Goal: Task Accomplishment & Management: Use online tool/utility

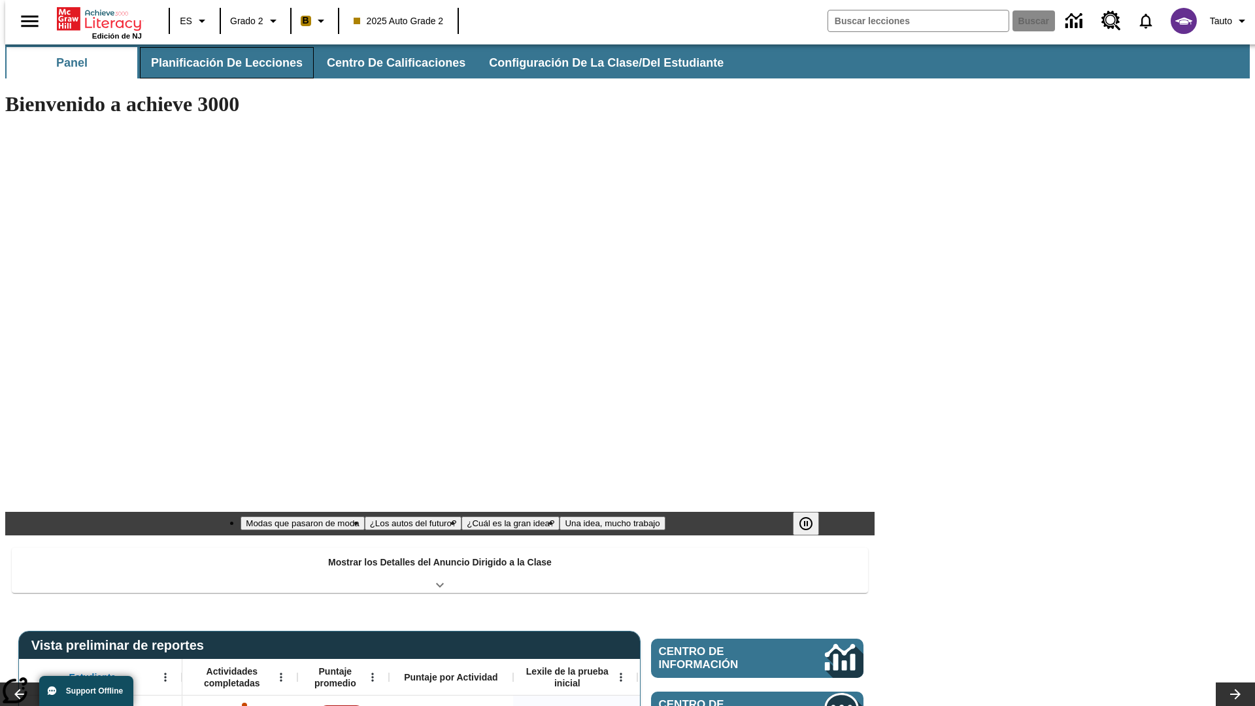
click at [219, 63] on button "Planificación de lecciones" at bounding box center [227, 62] width 174 height 31
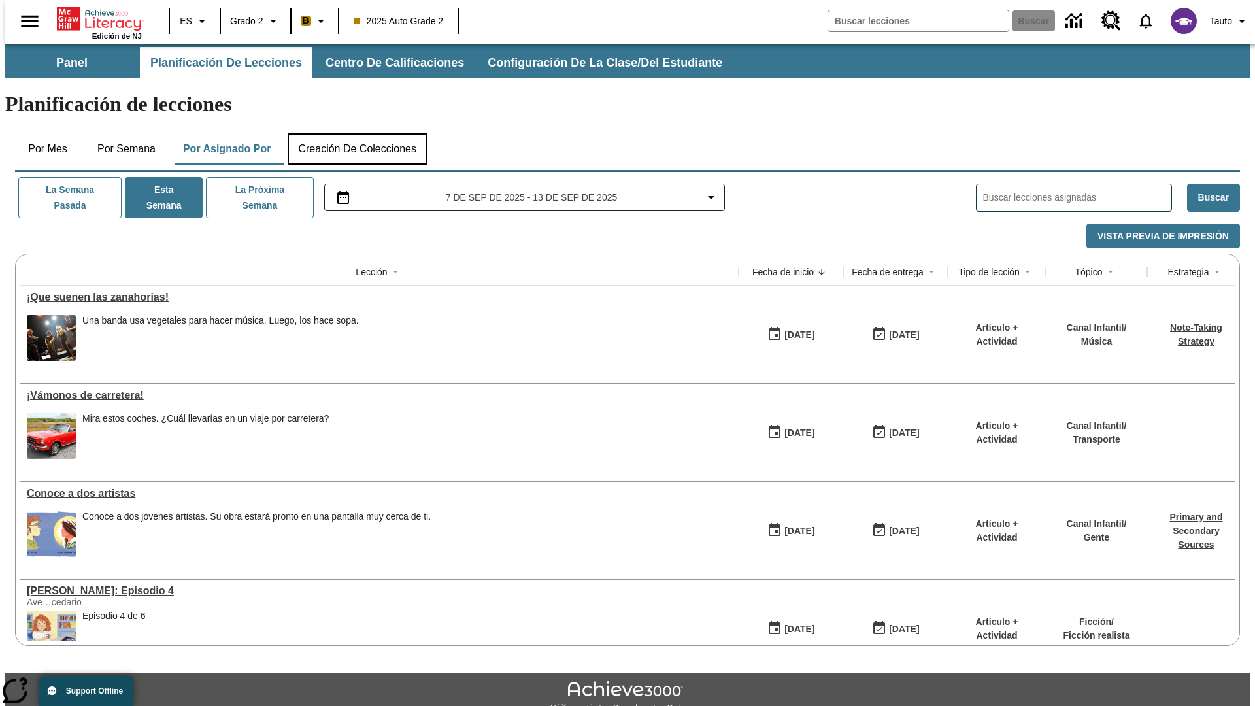
click at [357, 133] on button "Creación de colecciones" at bounding box center [357, 148] width 139 height 31
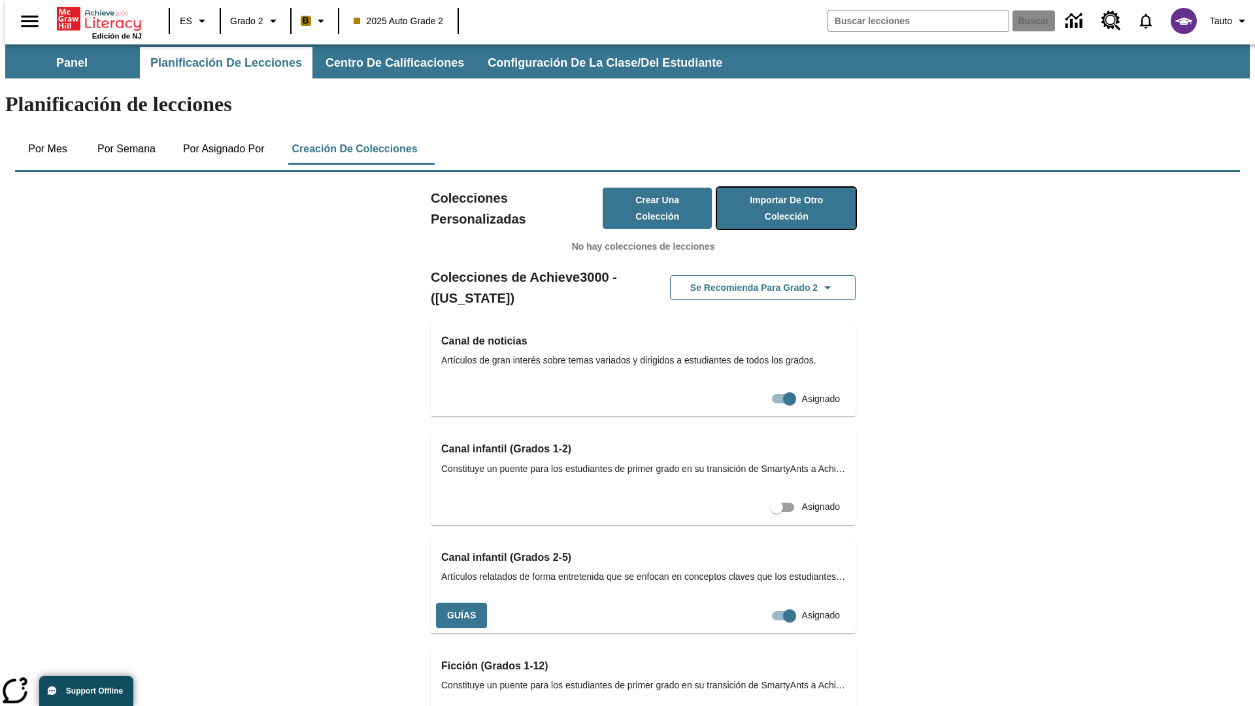
click at [767, 188] on button "Importar de otro Colección" at bounding box center [786, 208] width 139 height 41
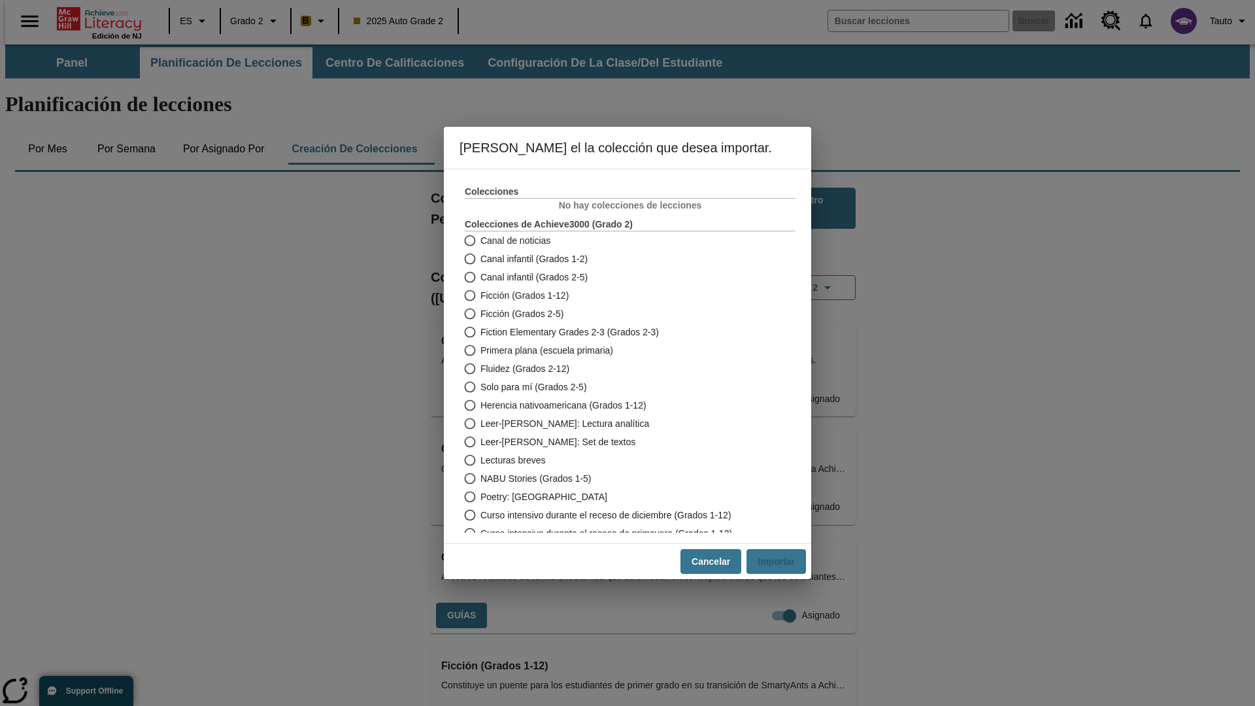
click at [621, 332] on span "Fiction Elementary Grades 2-3 (Grados 2-3)" at bounding box center [569, 332] width 178 height 14
click at [480, 332] on input "Fiction Elementary Grades 2-3 (Grados 2-3)" at bounding box center [468, 332] width 23 height 18
radio input "true"
click at [781, 561] on button "Importar" at bounding box center [775, 561] width 59 height 25
